Goal: Task Accomplishment & Management: Manage account settings

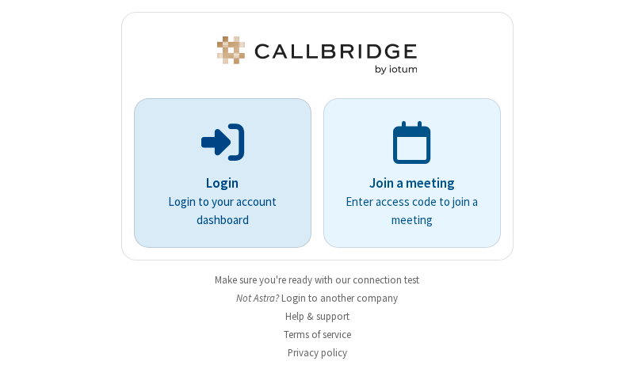
click at [216, 183] on p "Login" at bounding box center [222, 184] width 133 height 21
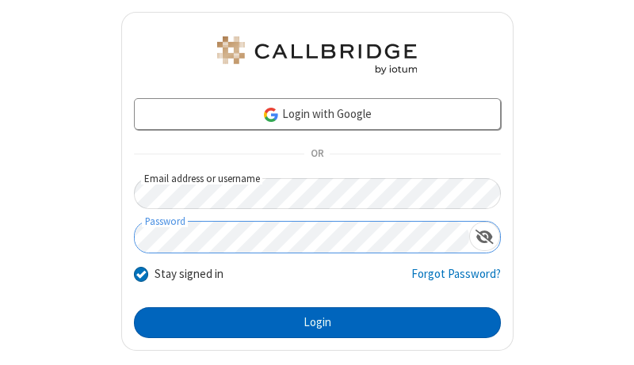
click at [311, 323] on button "Login" at bounding box center [317, 324] width 367 height 32
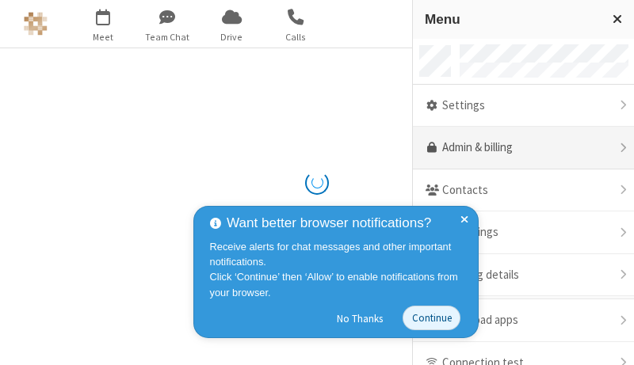
click at [518, 148] on link "Admin & billing" at bounding box center [523, 148] width 221 height 43
